Goal: Task Accomplishment & Management: Complete application form

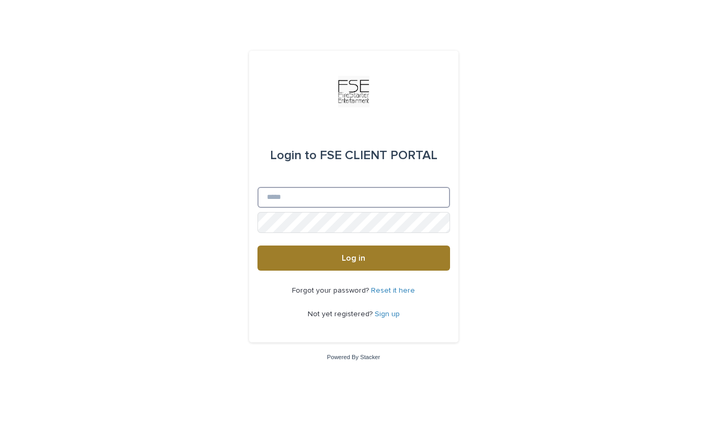
type input "**********"
click at [295, 260] on button "Log in" at bounding box center [353, 257] width 193 height 25
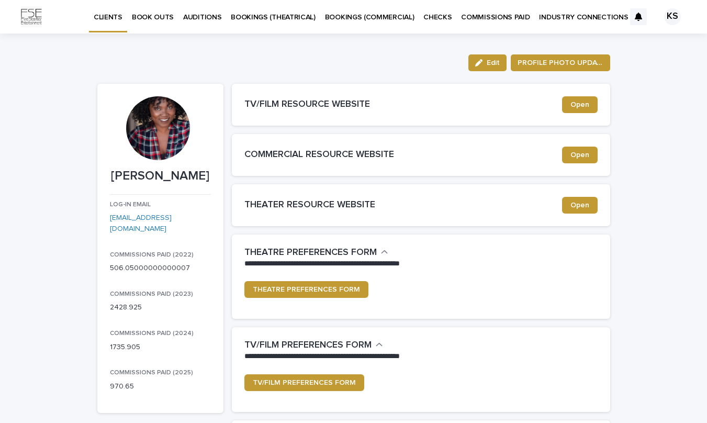
click at [134, 18] on p "BOOK OUTS" at bounding box center [153, 11] width 42 height 22
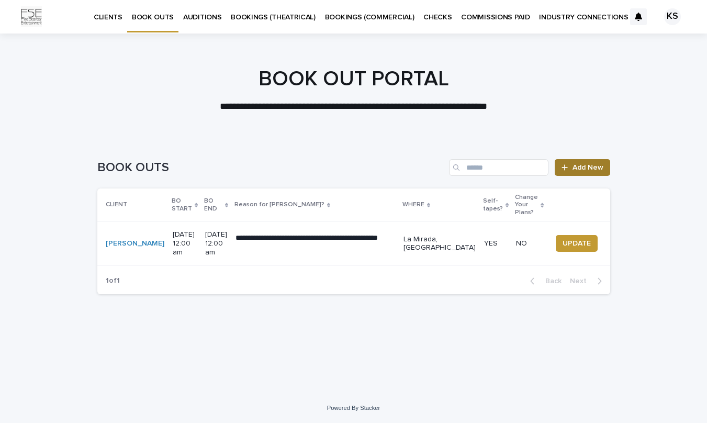
click at [579, 171] on span "Add New" at bounding box center [587, 167] width 31 height 7
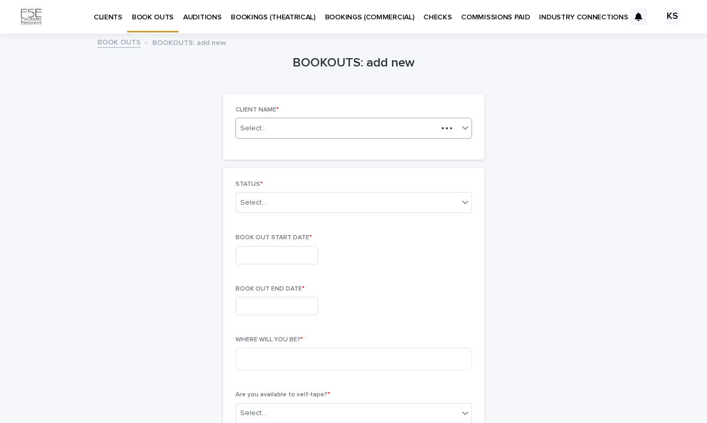
click at [435, 128] on div "Select..." at bounding box center [336, 128] width 201 height 13
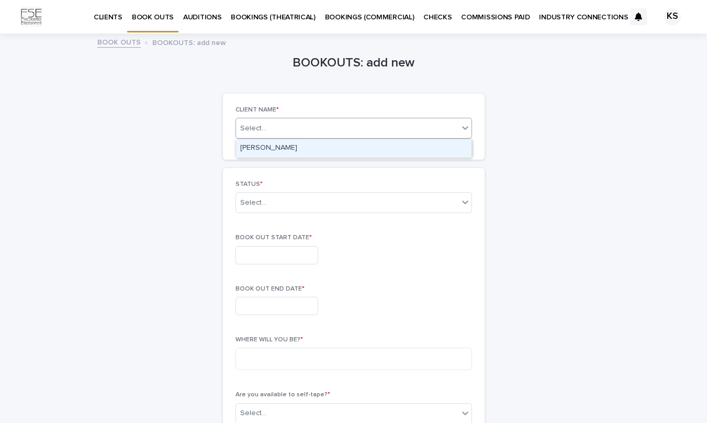
click at [258, 146] on div "Krystle Rose Simmons" at bounding box center [353, 148] width 235 height 18
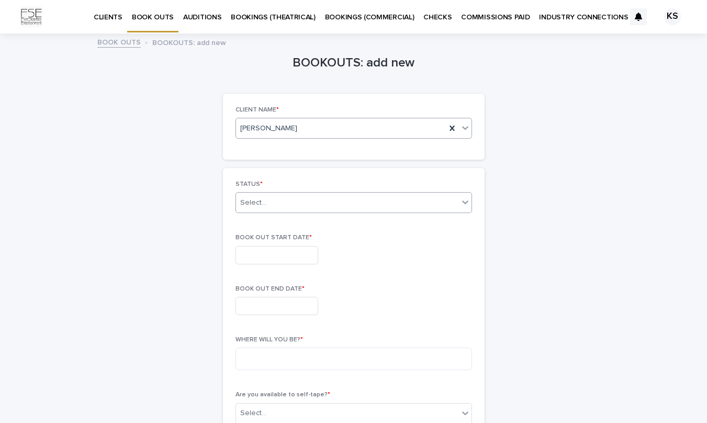
click at [460, 204] on icon at bounding box center [465, 202] width 10 height 10
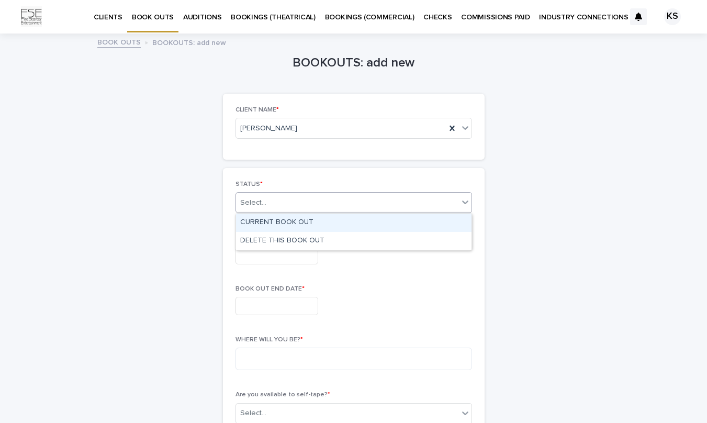
click at [272, 225] on div "CURRENT BOOK OUT" at bounding box center [353, 222] width 235 height 18
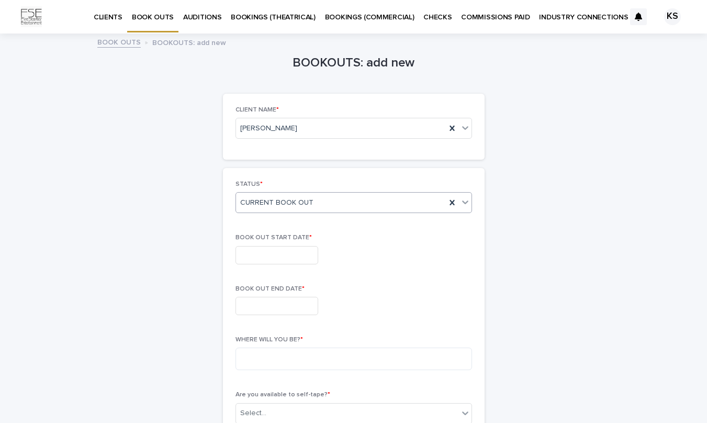
click at [272, 248] on input "text" at bounding box center [276, 255] width 83 height 18
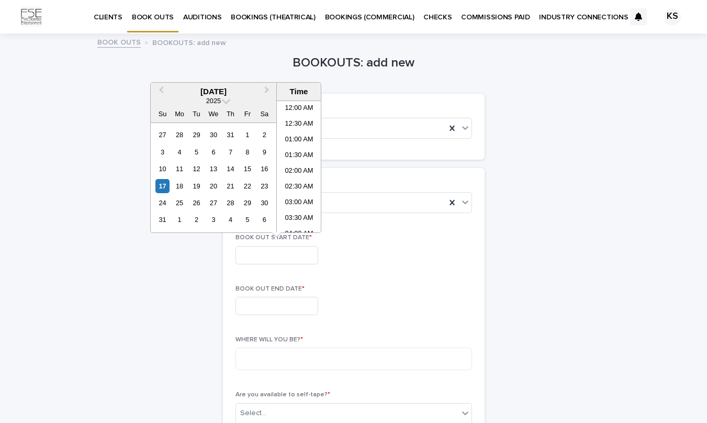
scroll to position [460, 0]
click at [213, 186] on div "20" at bounding box center [213, 186] width 14 height 14
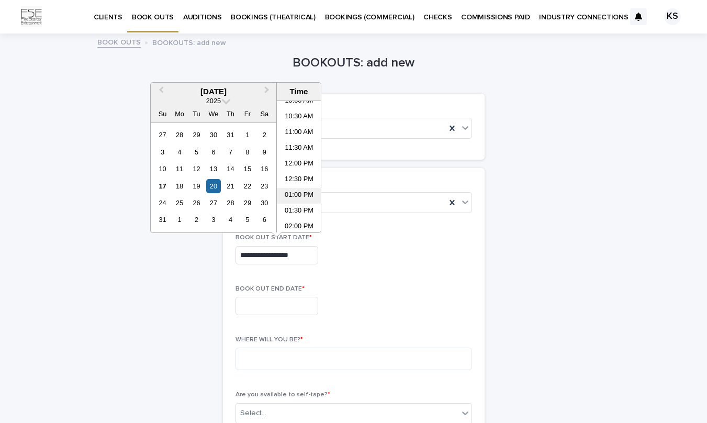
scroll to position [285, 0]
click at [297, 186] on li "11:30 AM" at bounding box center [299, 185] width 44 height 16
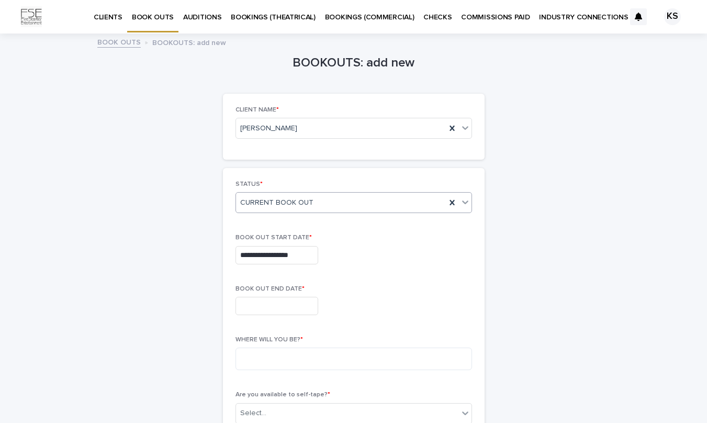
type input "**********"
click at [283, 305] on input "text" at bounding box center [276, 306] width 83 height 18
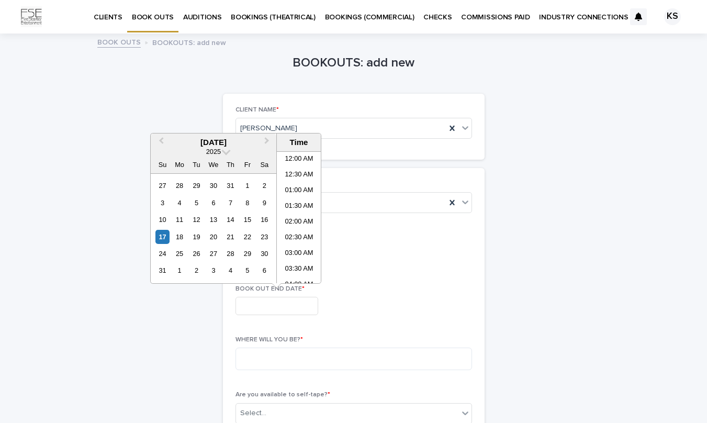
scroll to position [460, 0]
click at [262, 255] on div "30" at bounding box center [264, 253] width 14 height 14
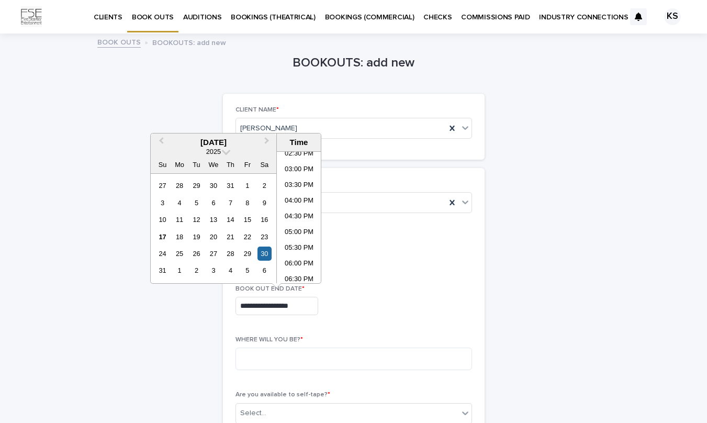
click at [292, 308] on input "**********" at bounding box center [276, 306] width 83 height 18
click at [296, 259] on li "09:00 PM" at bounding box center [299, 260] width 44 height 16
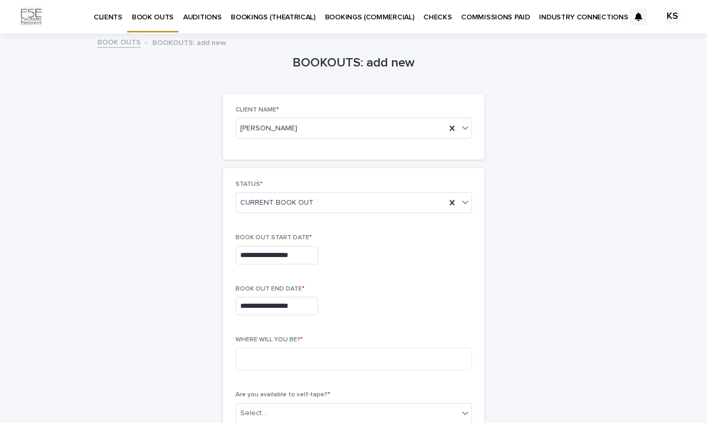
type input "**********"
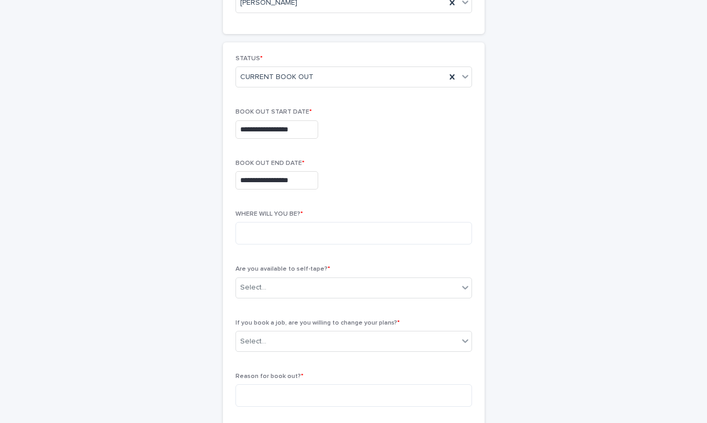
scroll to position [157, 0]
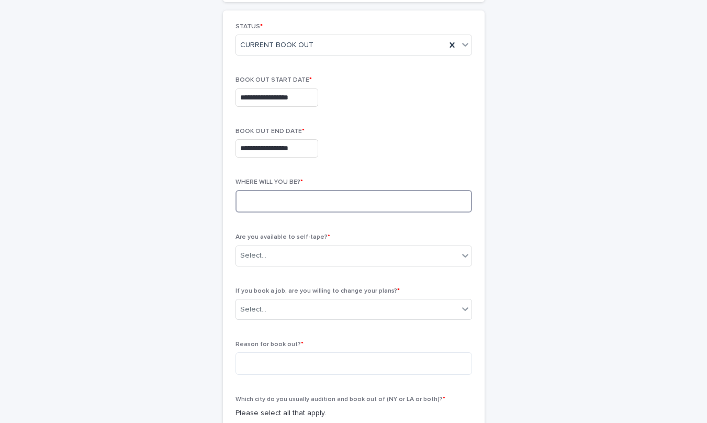
click at [296, 200] on textarea at bounding box center [353, 201] width 237 height 22
type textarea "*******"
click at [337, 251] on div "Select..." at bounding box center [347, 255] width 222 height 17
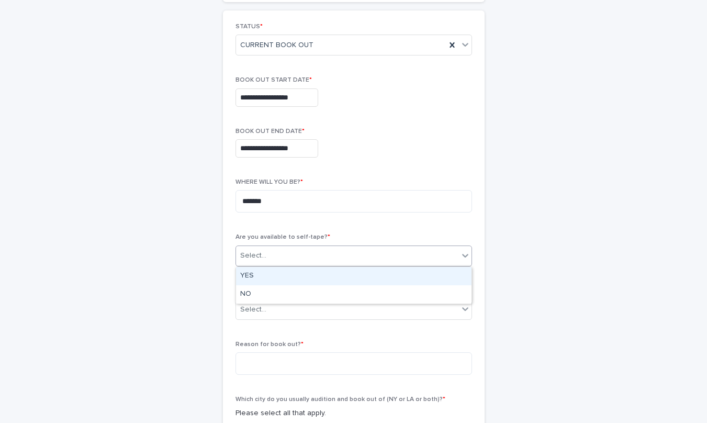
click at [292, 274] on div "YES" at bounding box center [353, 276] width 235 height 18
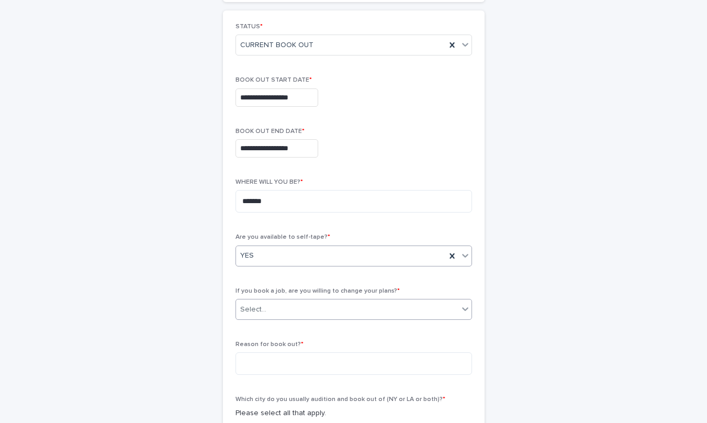
click at [433, 308] on div "Select..." at bounding box center [347, 309] width 222 height 17
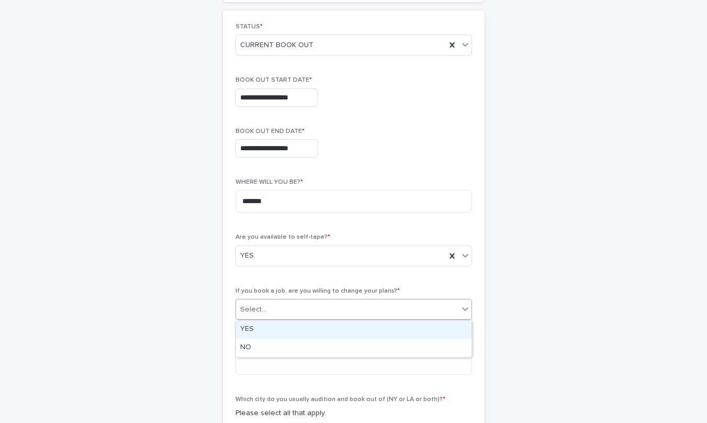
click at [307, 330] on div "YES" at bounding box center [353, 329] width 235 height 18
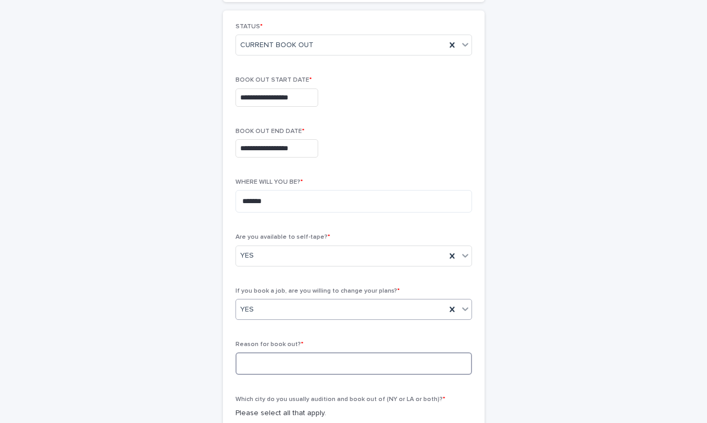
click at [335, 365] on textarea at bounding box center [353, 363] width 237 height 22
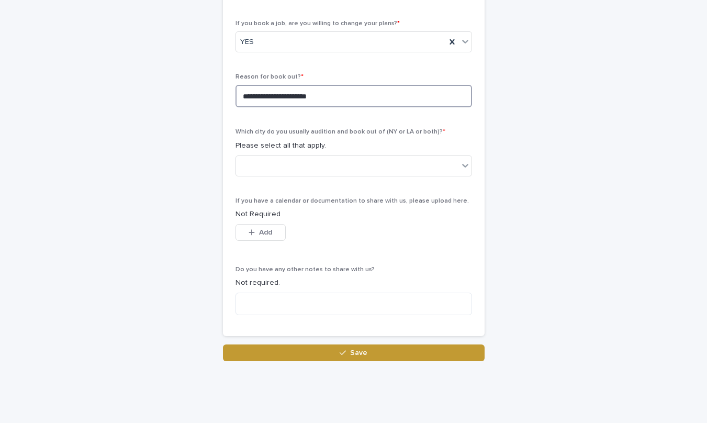
scroll to position [445, 0]
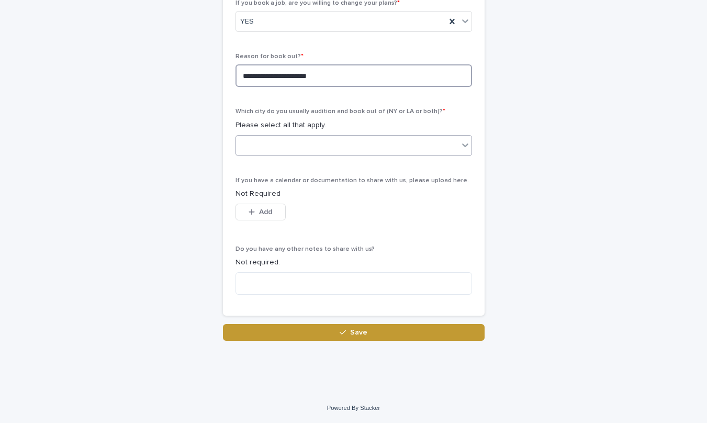
type textarea "**********"
click at [460, 146] on icon at bounding box center [465, 145] width 10 height 10
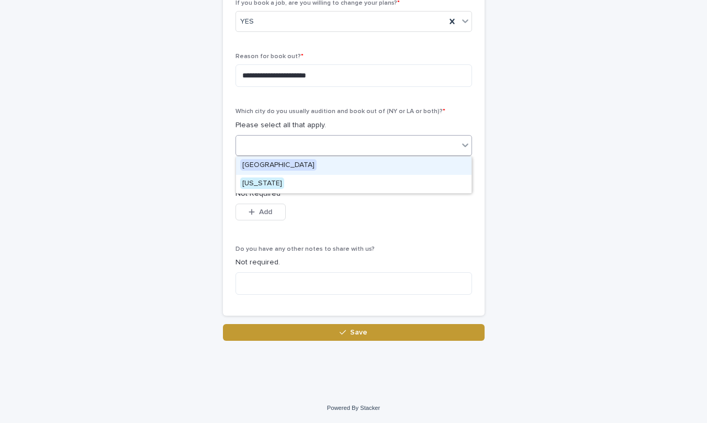
click at [271, 166] on span "Los Angeles" at bounding box center [278, 165] width 76 height 12
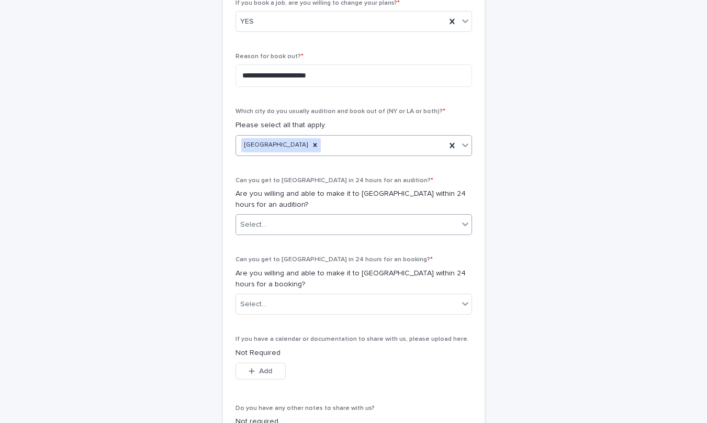
click at [466, 227] on icon at bounding box center [465, 224] width 10 height 10
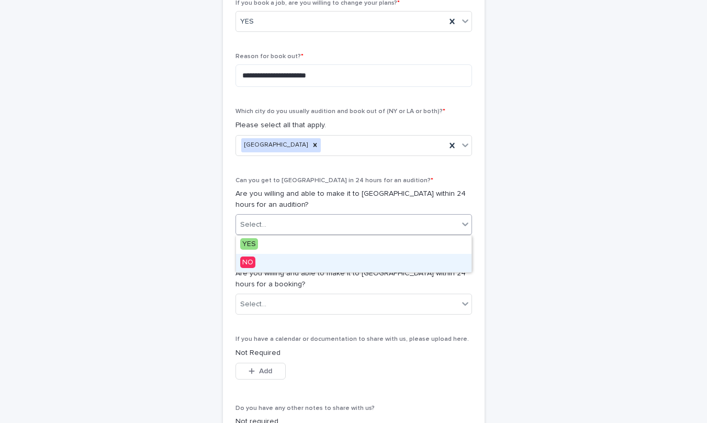
click at [289, 264] on div "NO" at bounding box center [353, 263] width 235 height 18
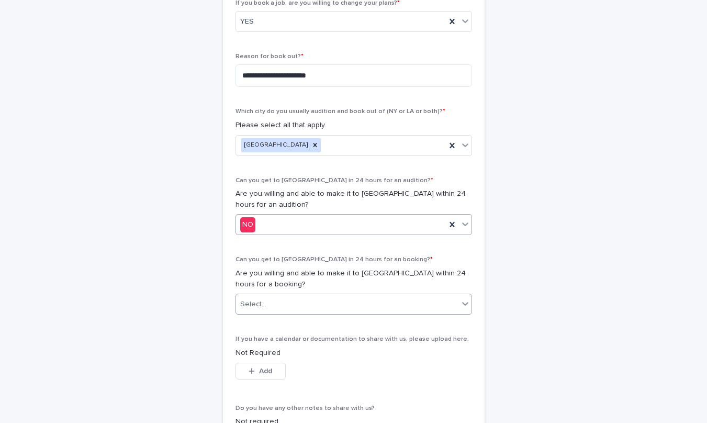
click at [466, 302] on icon at bounding box center [465, 303] width 10 height 10
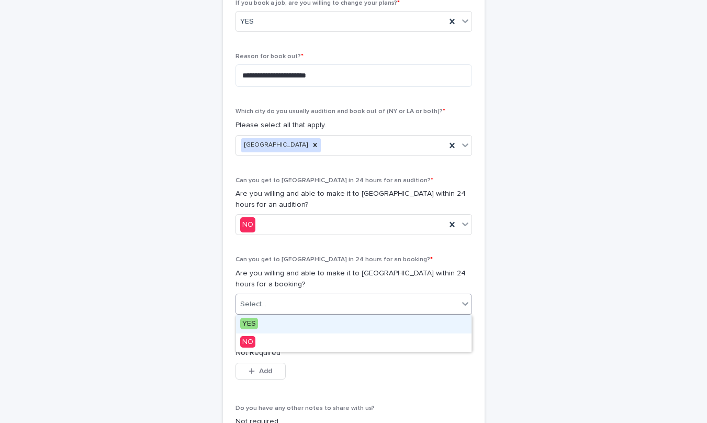
click at [278, 325] on div "YES" at bounding box center [353, 324] width 235 height 18
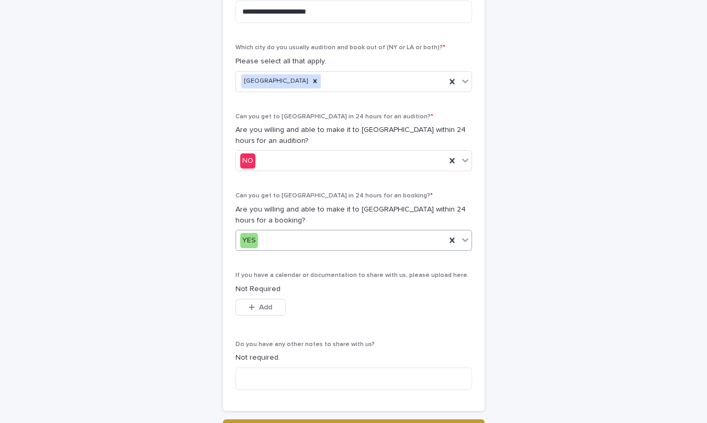
scroll to position [604, 0]
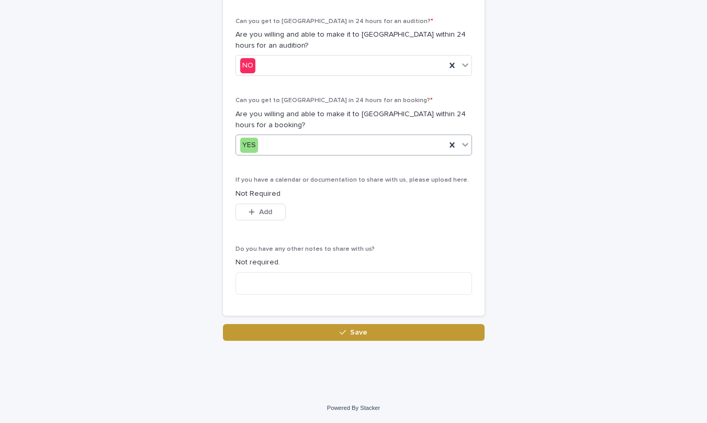
drag, startPoint x: 337, startPoint y: 333, endPoint x: 332, endPoint y: 328, distance: 7.8
click at [336, 333] on button "Save" at bounding box center [354, 332] width 262 height 17
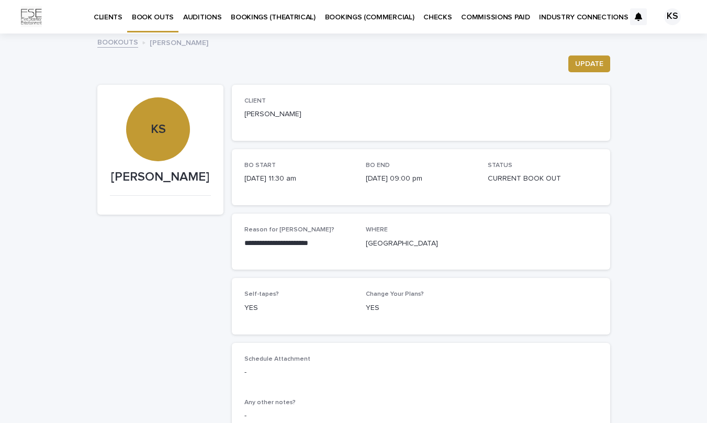
click at [153, 18] on p "BOOK OUTS" at bounding box center [153, 11] width 42 height 22
